Goal: Communication & Community: Answer question/provide support

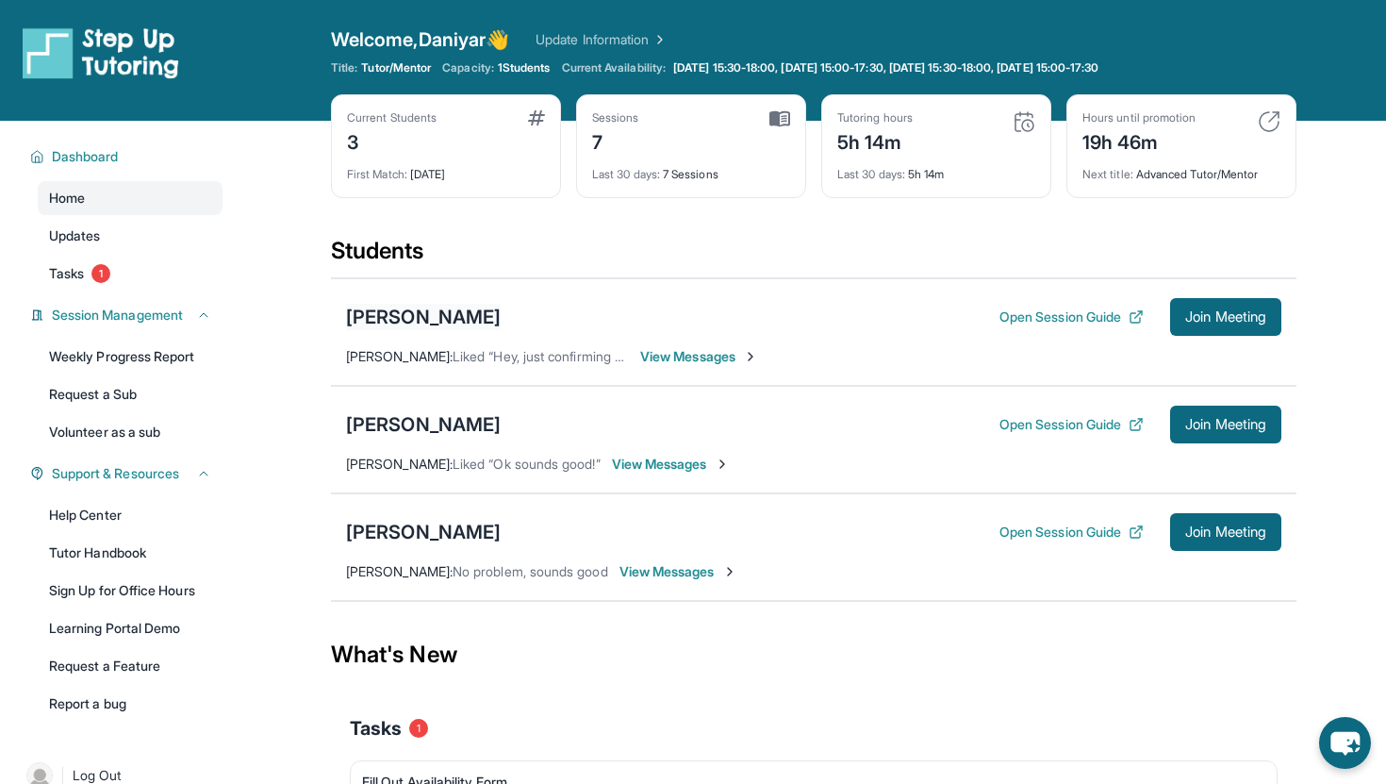
click at [399, 318] on div "[PERSON_NAME]" at bounding box center [423, 317] width 155 height 26
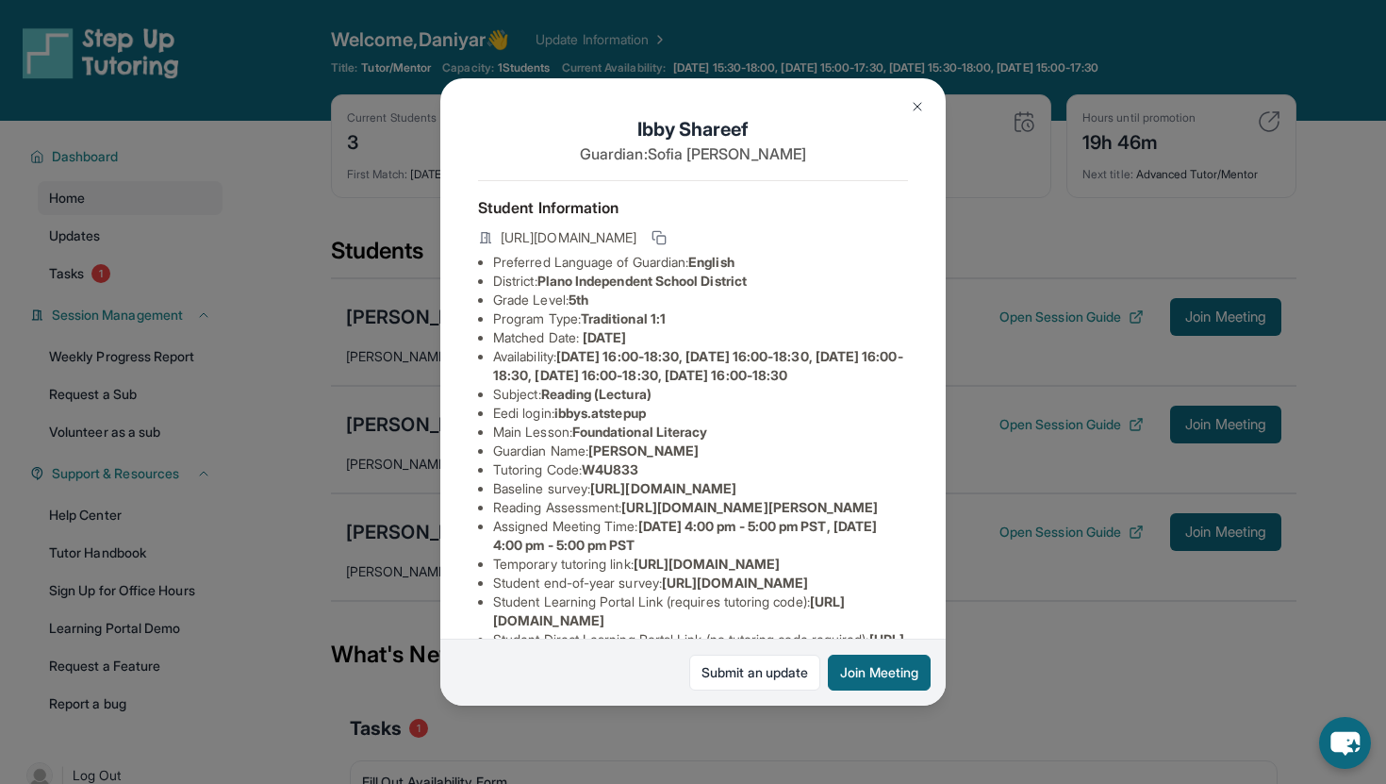
click at [909, 95] on button at bounding box center [918, 107] width 38 height 38
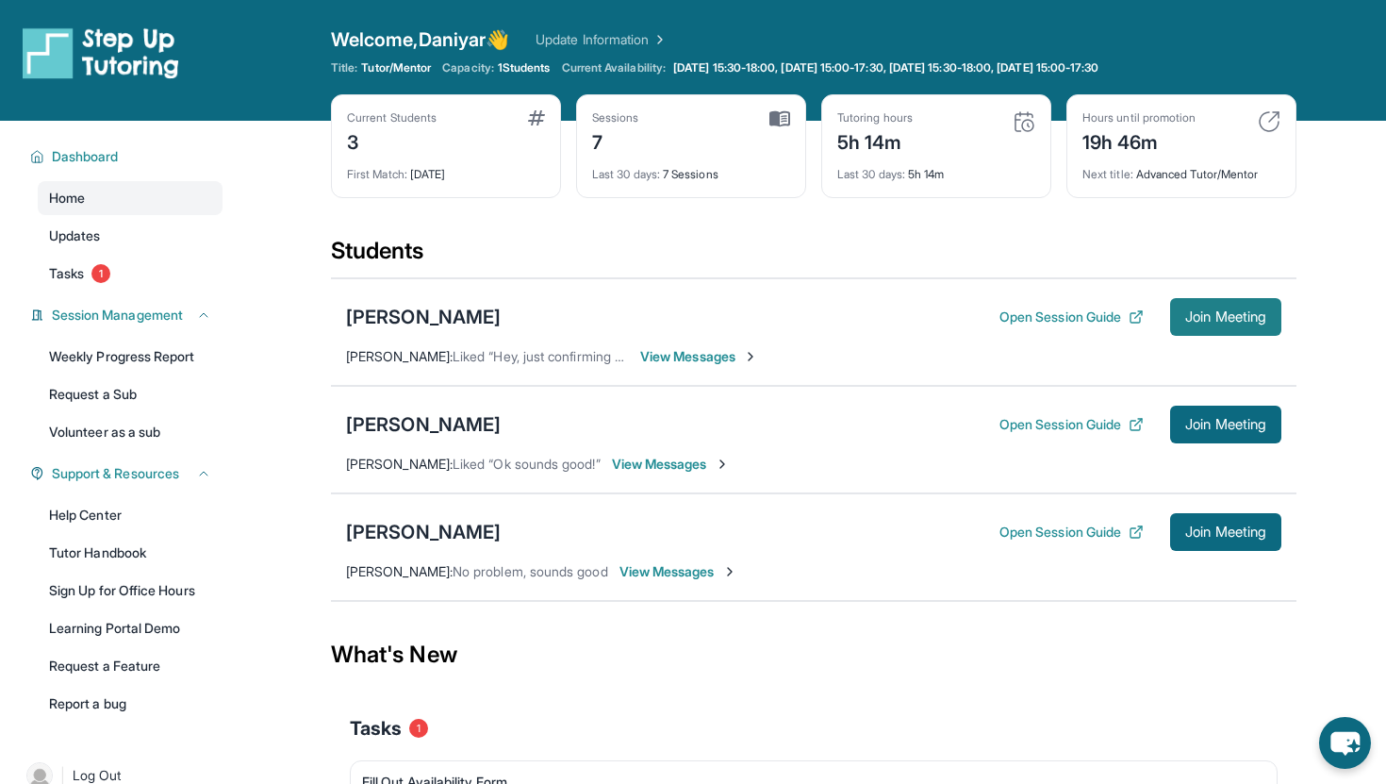
click at [1229, 306] on button "Join Meeting" at bounding box center [1225, 317] width 111 height 38
click at [430, 310] on div "[PERSON_NAME]" at bounding box center [423, 317] width 155 height 26
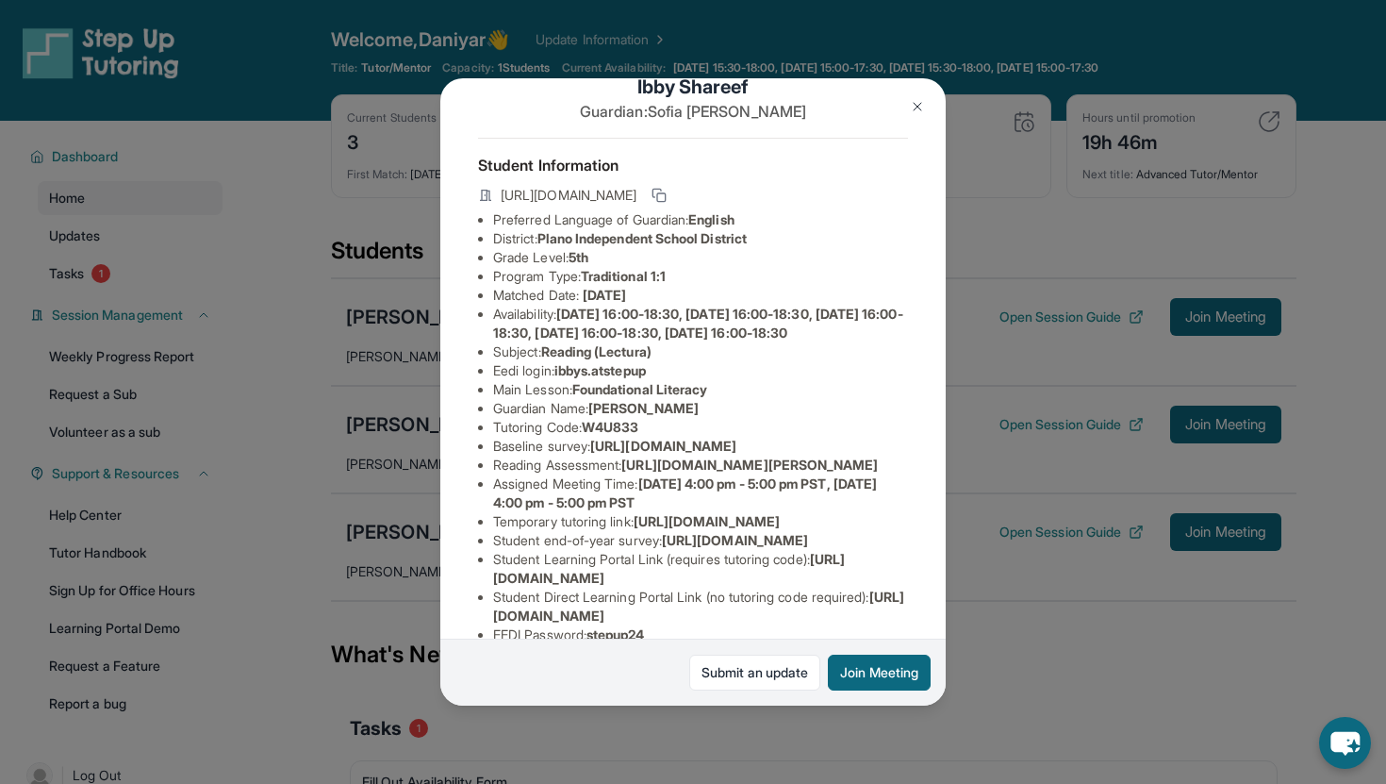
scroll to position [56, 0]
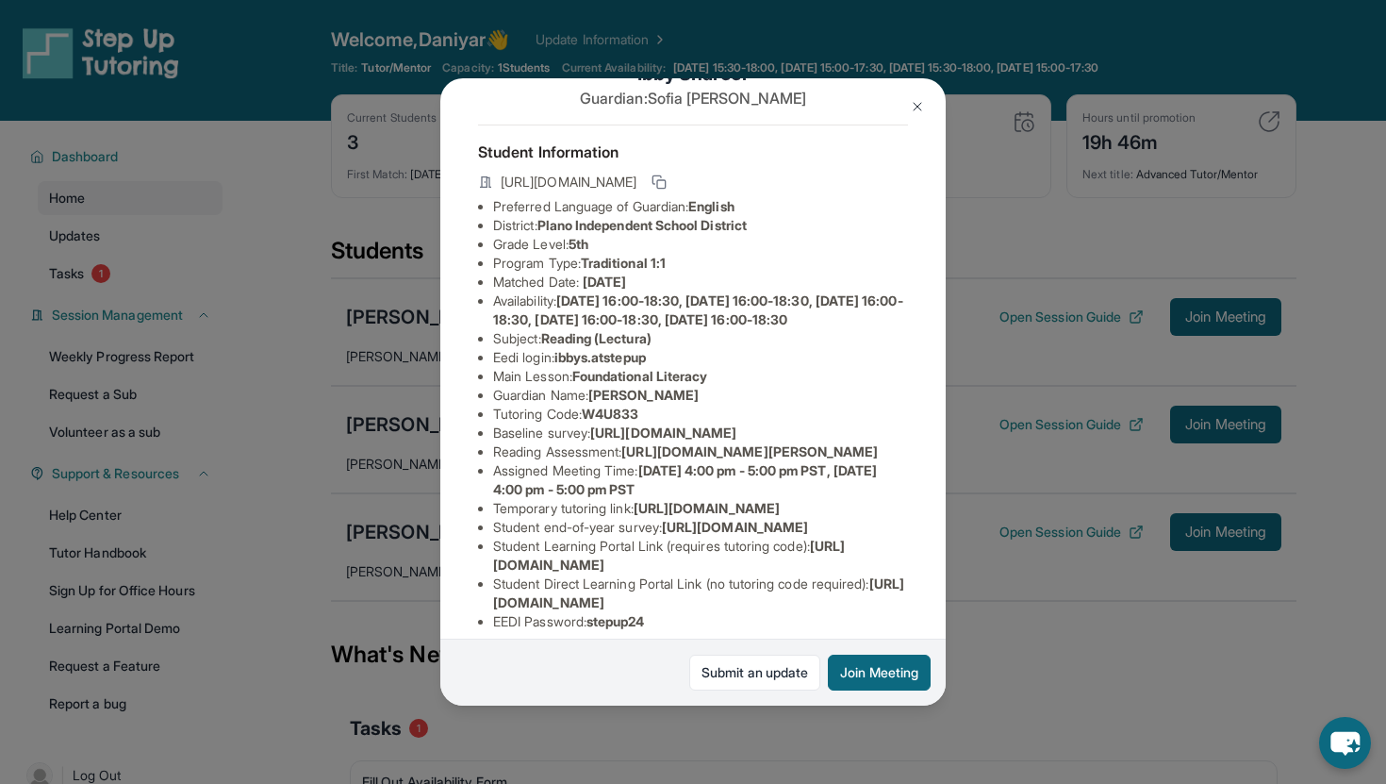
drag, startPoint x: 497, startPoint y: 469, endPoint x: 751, endPoint y: 481, distance: 254.0
click at [751, 442] on li "Baseline survey : [URL][DOMAIN_NAME]" at bounding box center [700, 432] width 415 height 19
drag, startPoint x: 731, startPoint y: 489, endPoint x: 491, endPoint y: 468, distance: 240.5
click at [491, 468] on ul "Preferred Language of Guardian: English District: Plano Independent School Dist…" at bounding box center [693, 414] width 430 height 434
copy span "[URL][DOMAIN_NAME]"
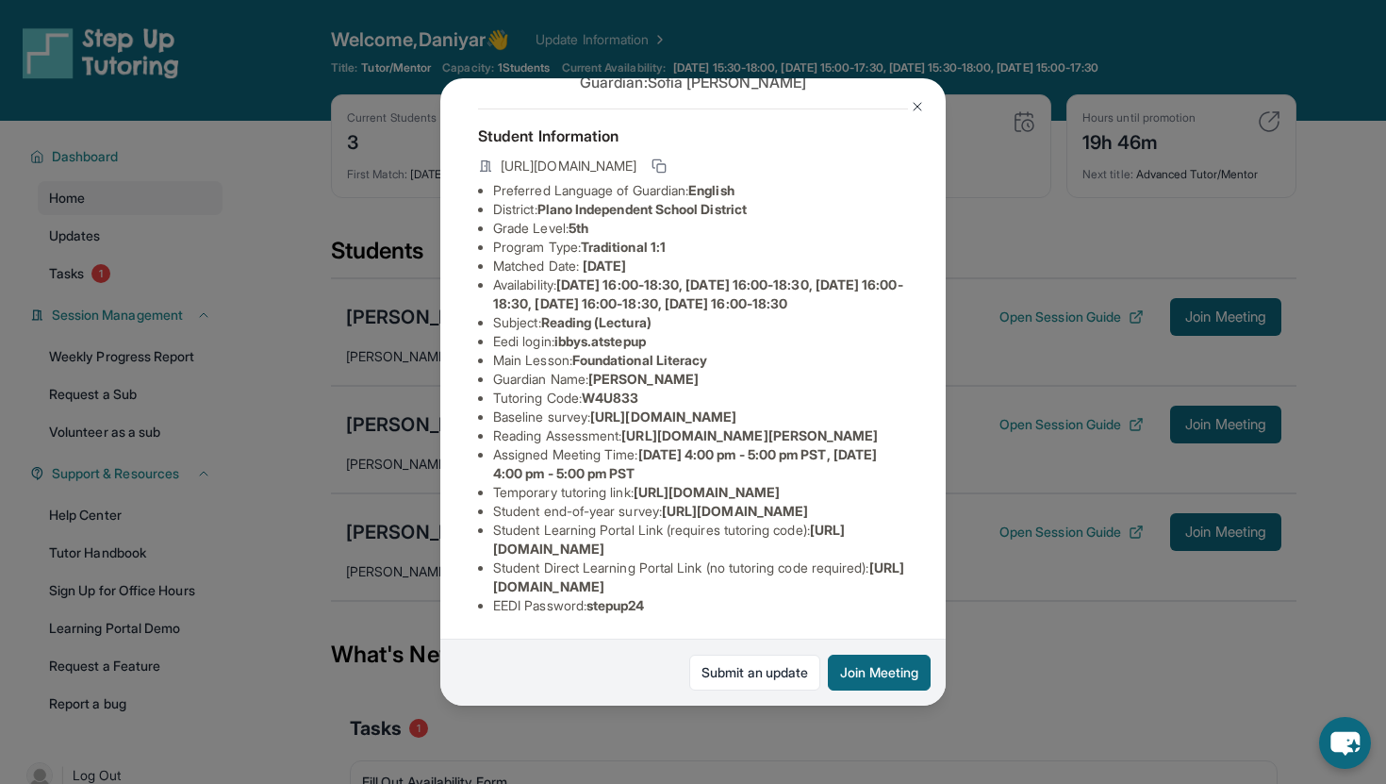
scroll to position [223, 0]
click at [590, 408] on span "[URL][DOMAIN_NAME]" at bounding box center [663, 416] width 146 height 16
drag, startPoint x: 494, startPoint y: 306, endPoint x: 957, endPoint y: 341, distance: 464.4
click at [957, 341] on div "[PERSON_NAME] Guardian: [PERSON_NAME] Student Information [URL][DOMAIN_NAME] Pr…" at bounding box center [693, 392] width 1386 height 784
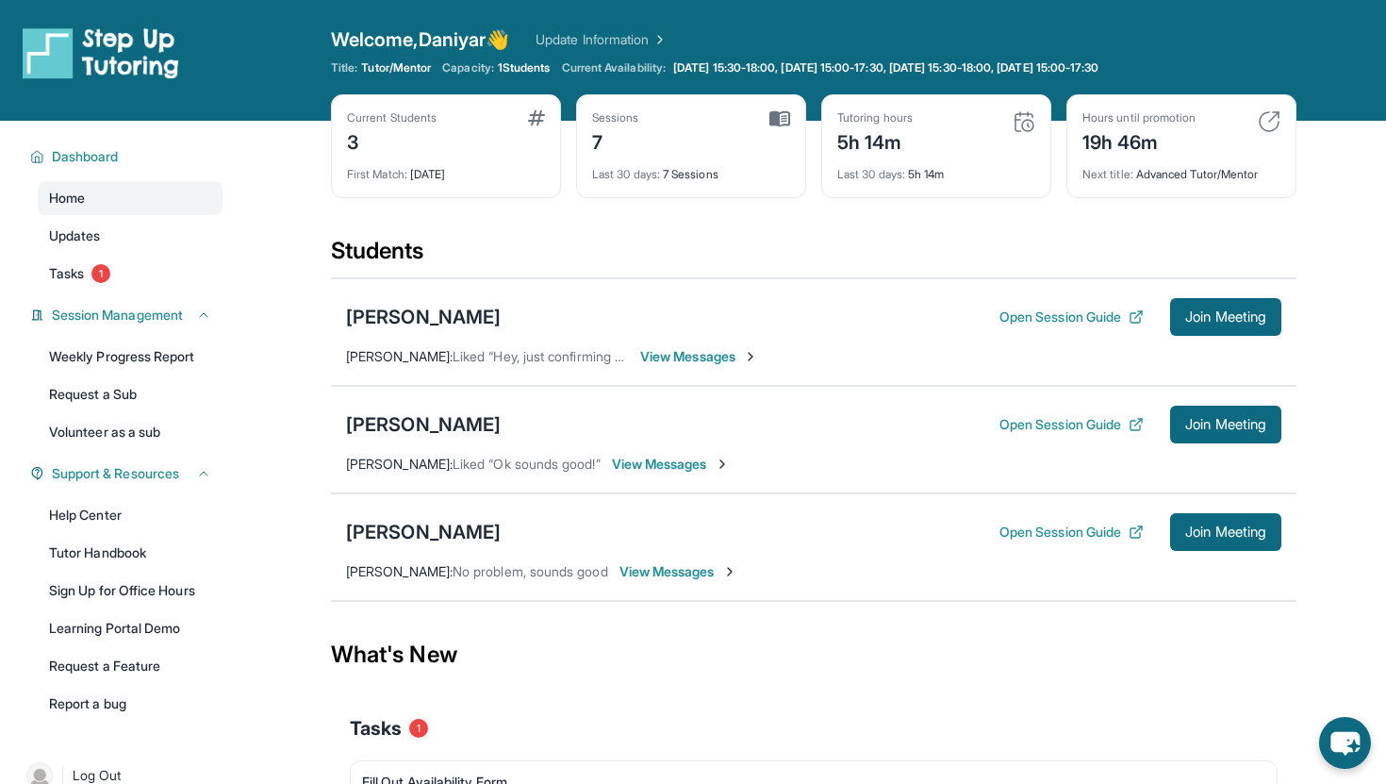
copy span "[URL][DOMAIN_NAME]"
click at [403, 308] on div "[PERSON_NAME]" at bounding box center [423, 317] width 155 height 26
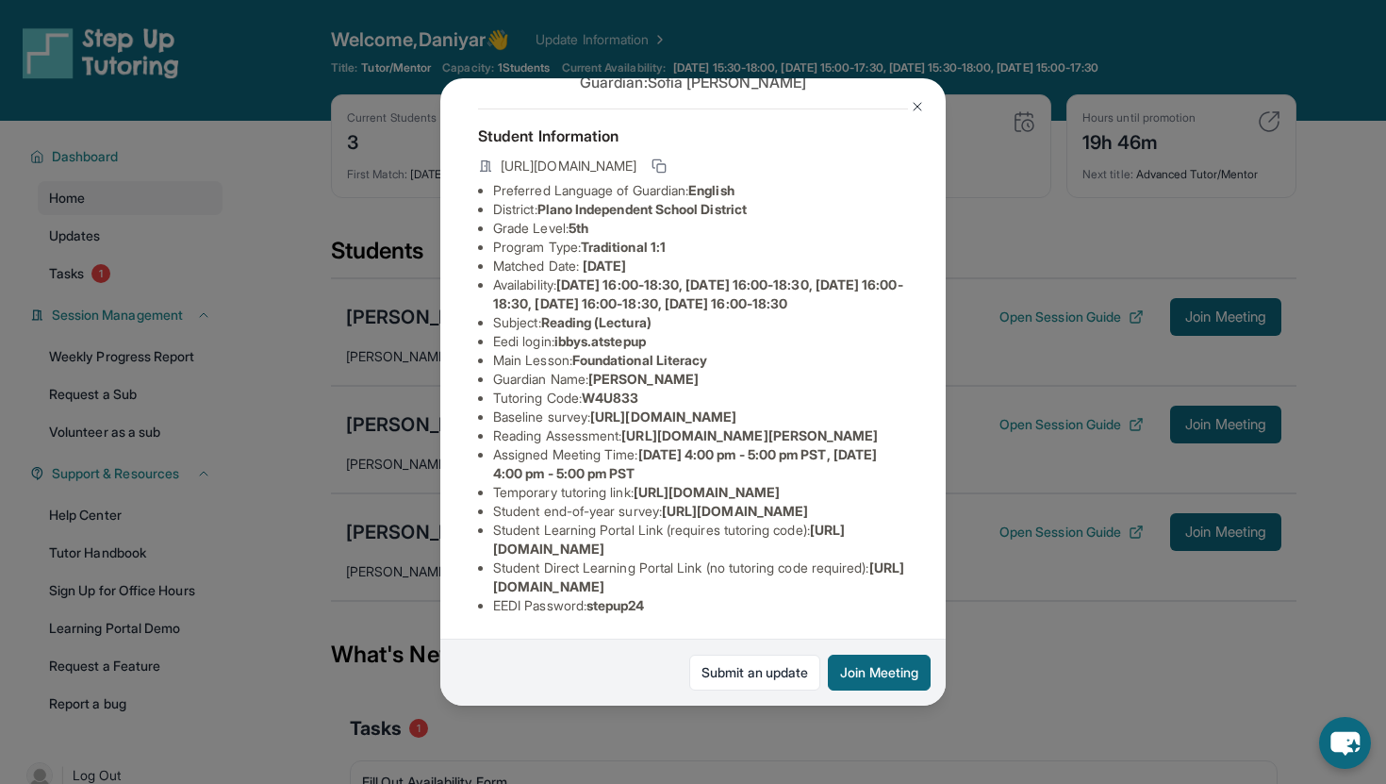
scroll to position [62, 0]
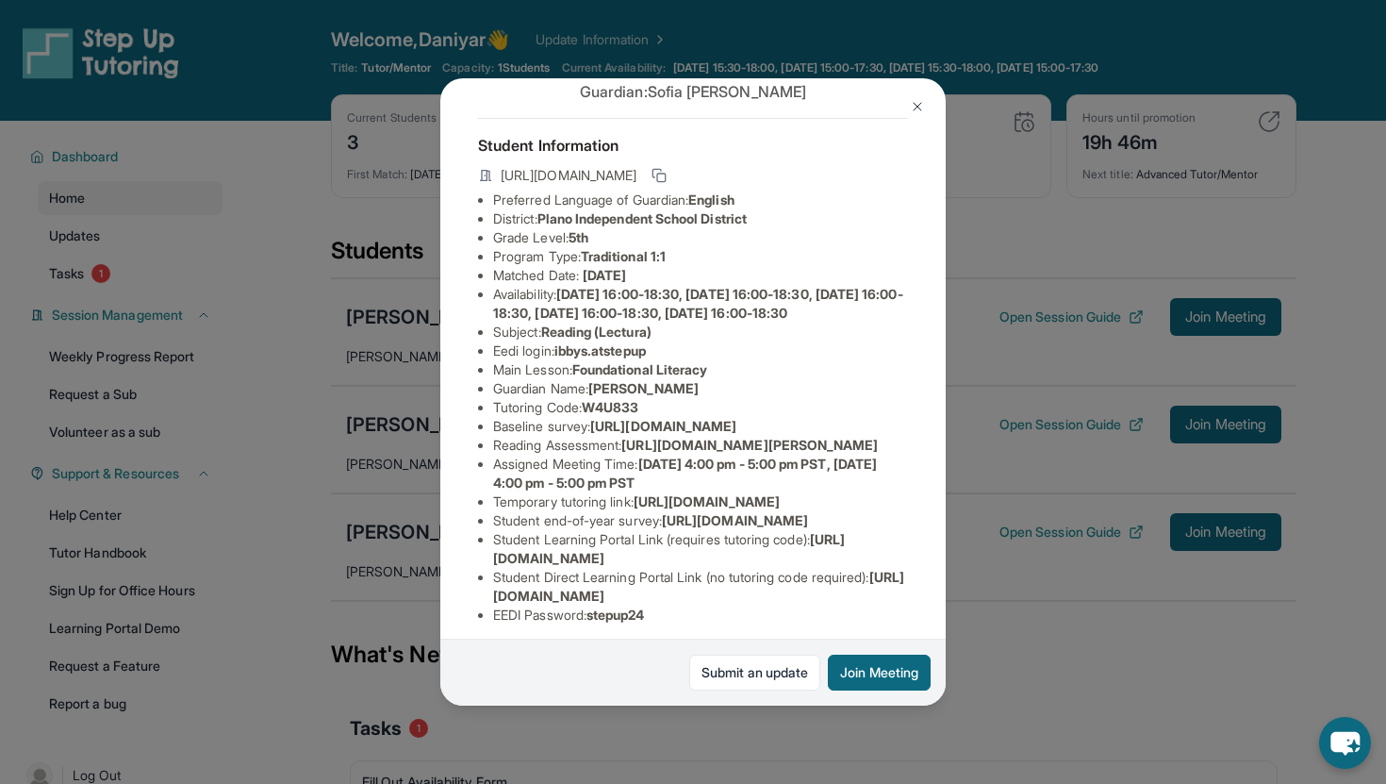
drag, startPoint x: 873, startPoint y: 174, endPoint x: 817, endPoint y: 180, distance: 56.9
click at [817, 180] on div "[URL][DOMAIN_NAME]" at bounding box center [693, 177] width 430 height 26
copy span "W4U833"
click at [667, 172] on icon at bounding box center [659, 175] width 15 height 15
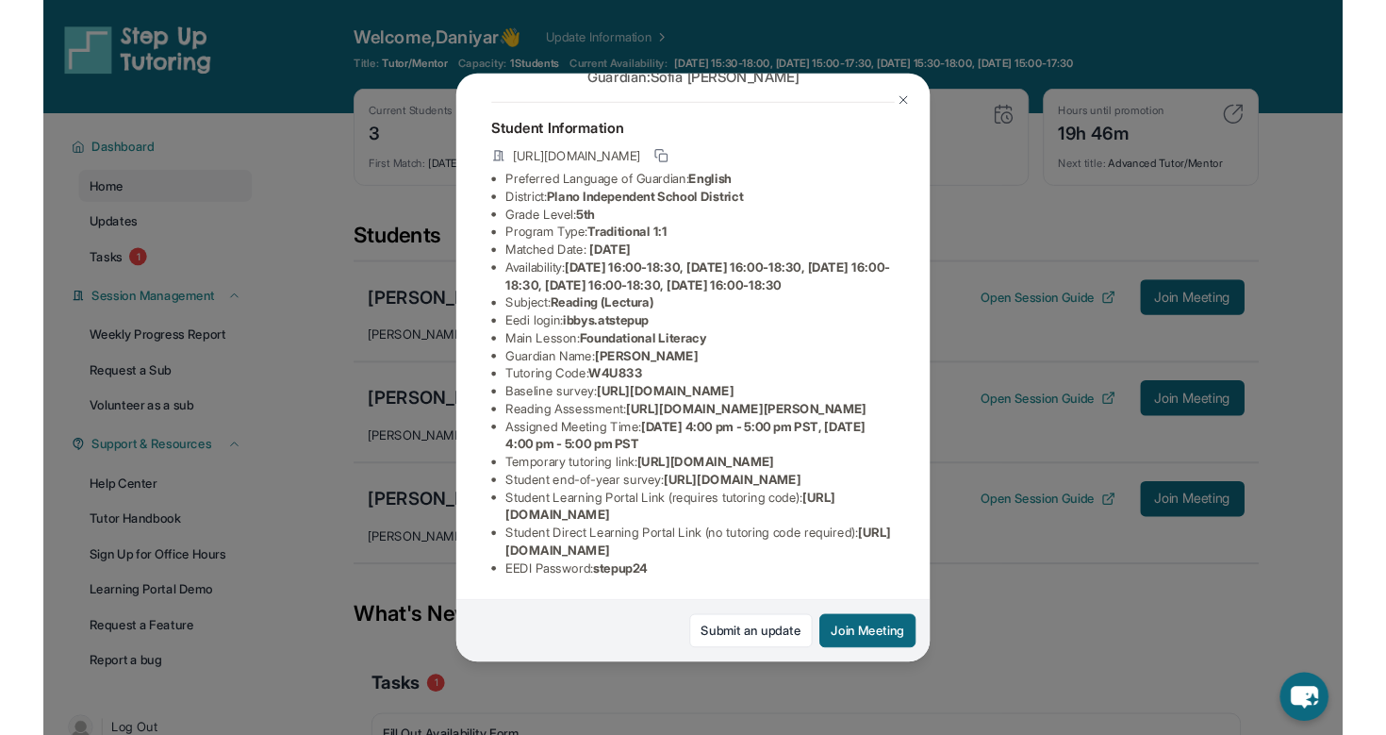
scroll to position [298, 0]
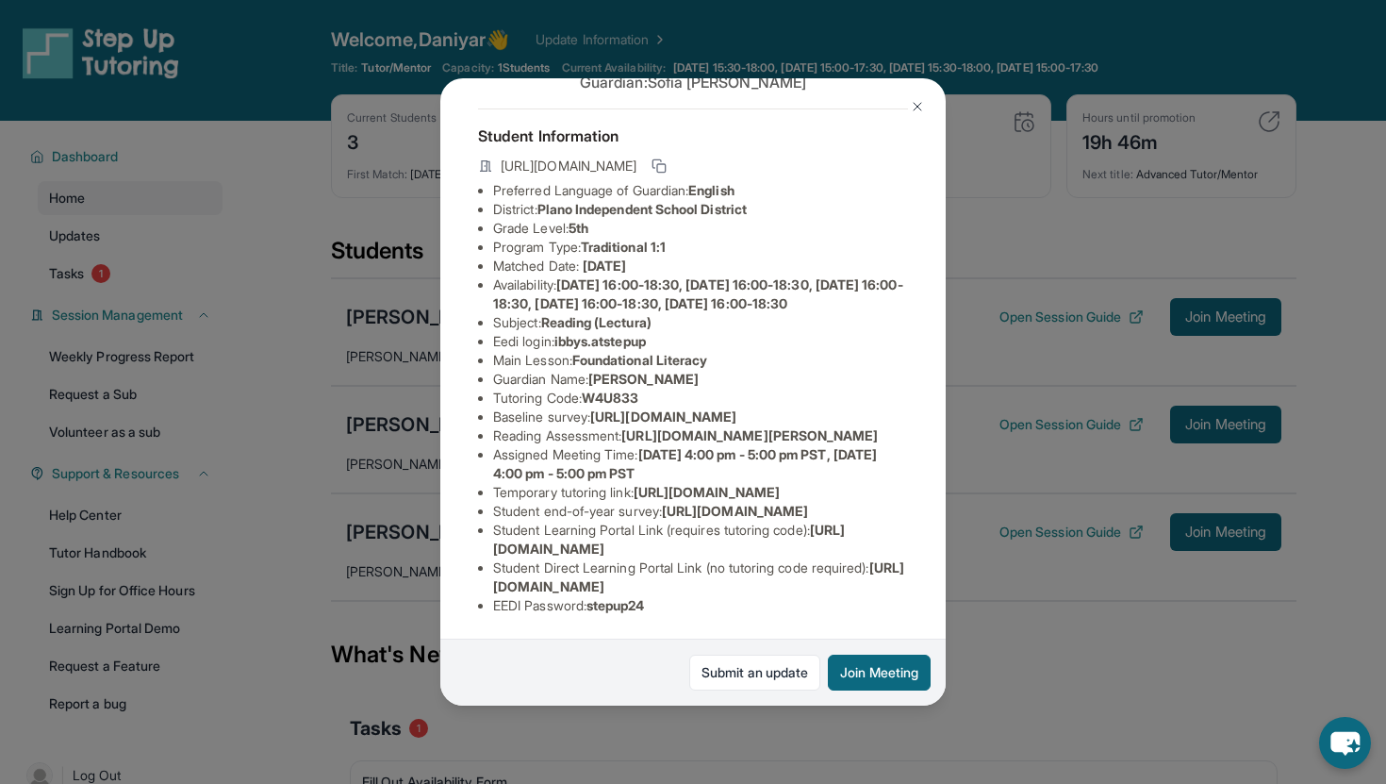
click at [929, 108] on button at bounding box center [918, 107] width 38 height 38
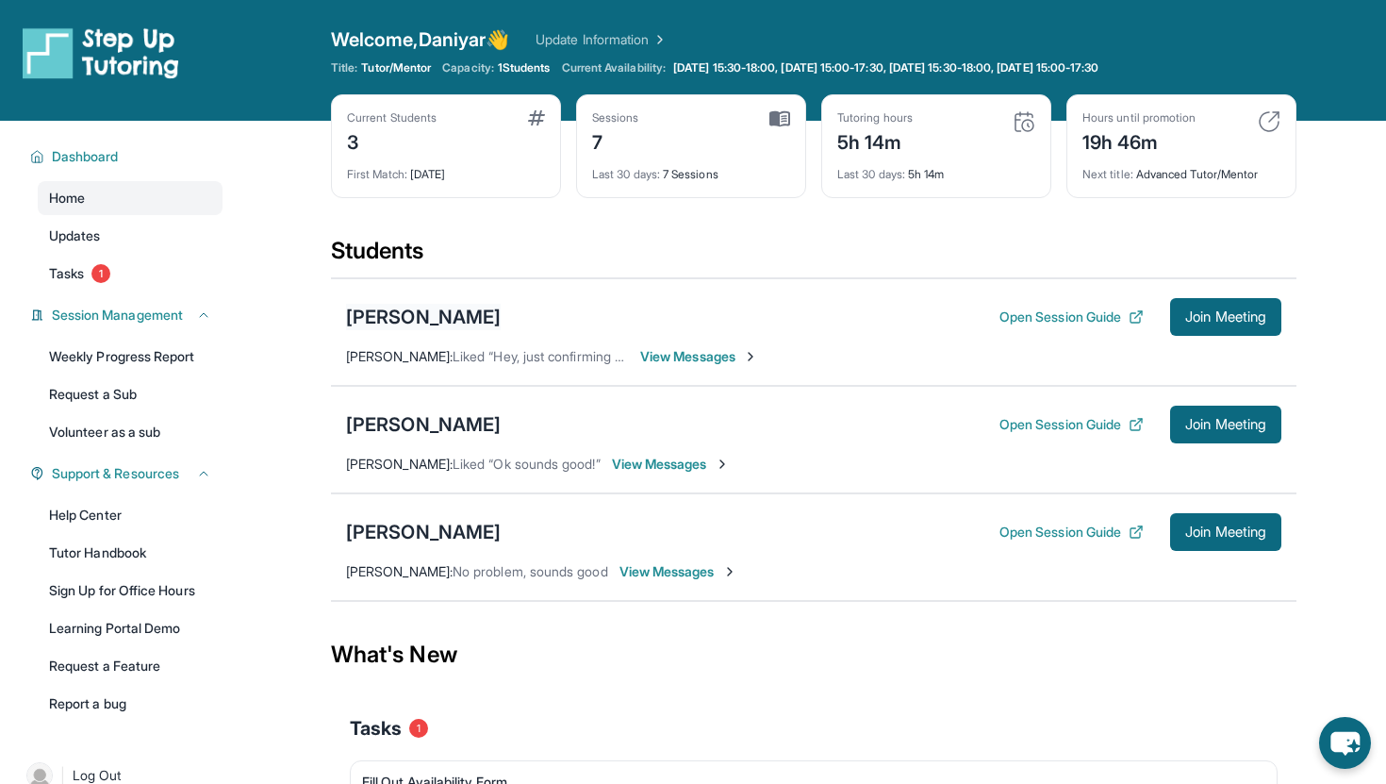
click at [406, 325] on div "[PERSON_NAME]" at bounding box center [423, 317] width 155 height 26
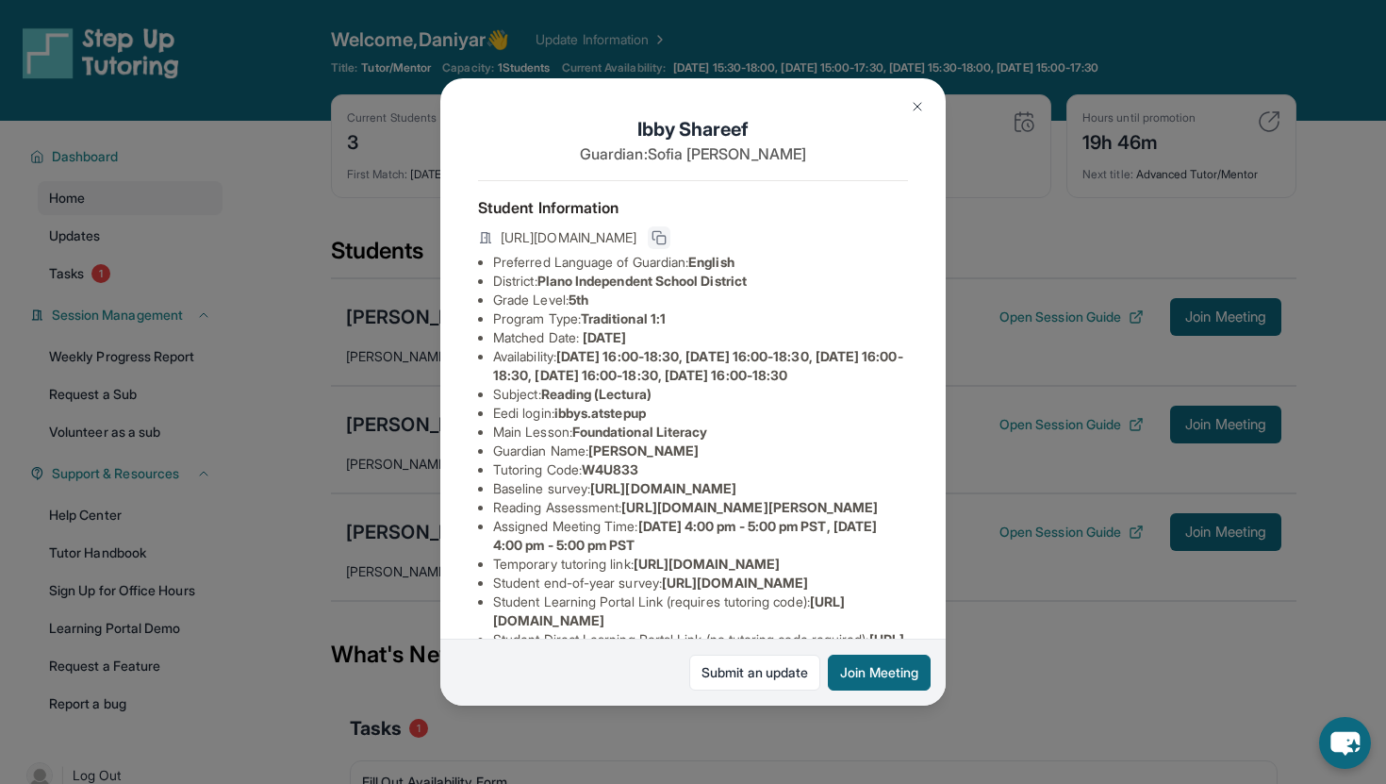
click at [662, 231] on icon at bounding box center [658, 235] width 8 height 8
click at [910, 107] on img at bounding box center [917, 106] width 15 height 15
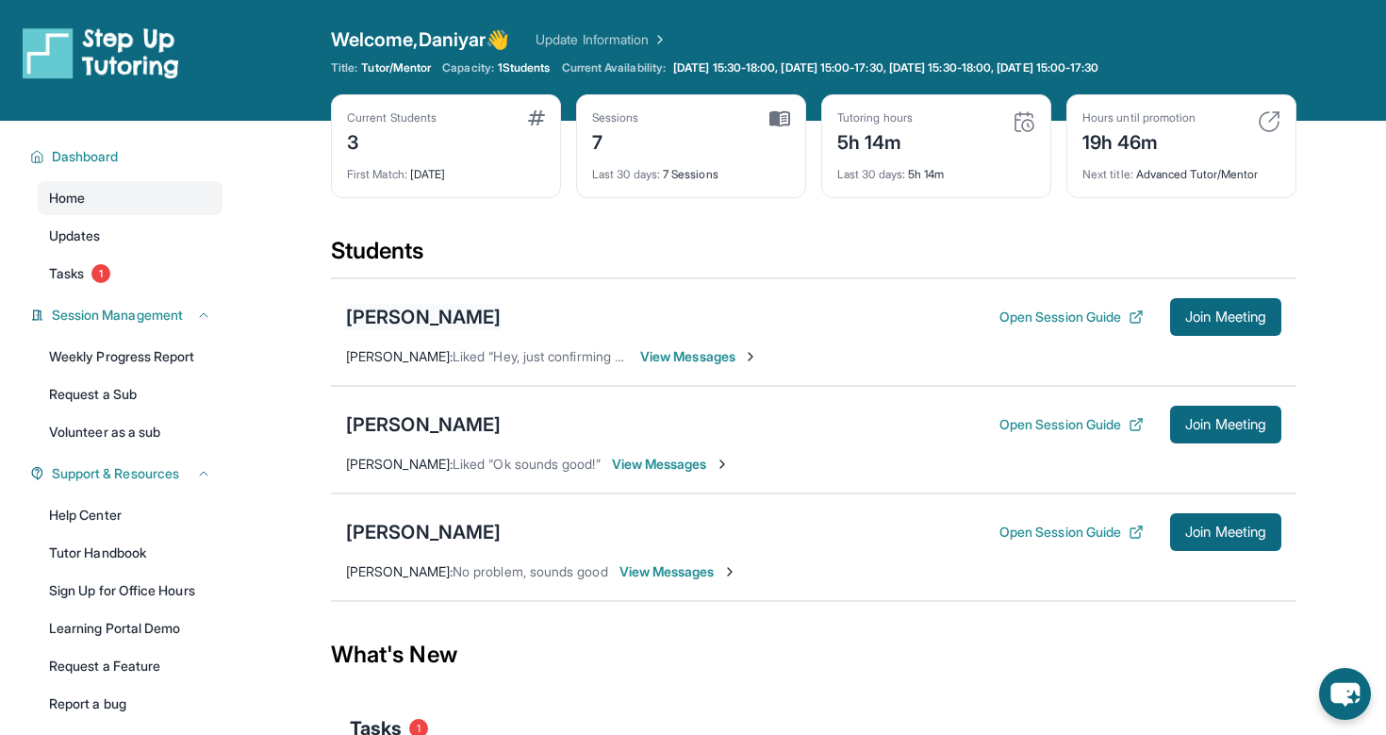
click at [402, 323] on div "[PERSON_NAME]" at bounding box center [423, 317] width 155 height 26
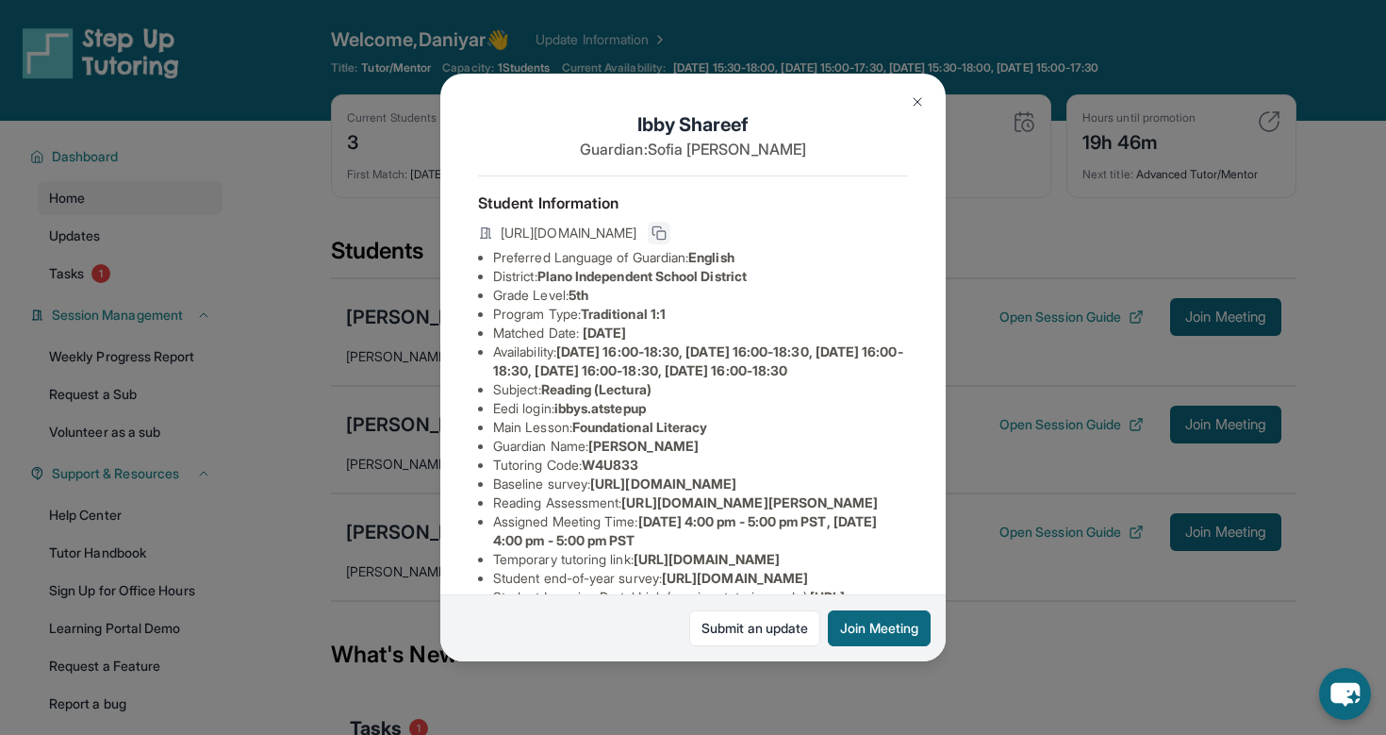
click at [667, 228] on icon at bounding box center [659, 232] width 15 height 15
click at [920, 111] on button at bounding box center [918, 102] width 38 height 38
